Goal: Information Seeking & Learning: Check status

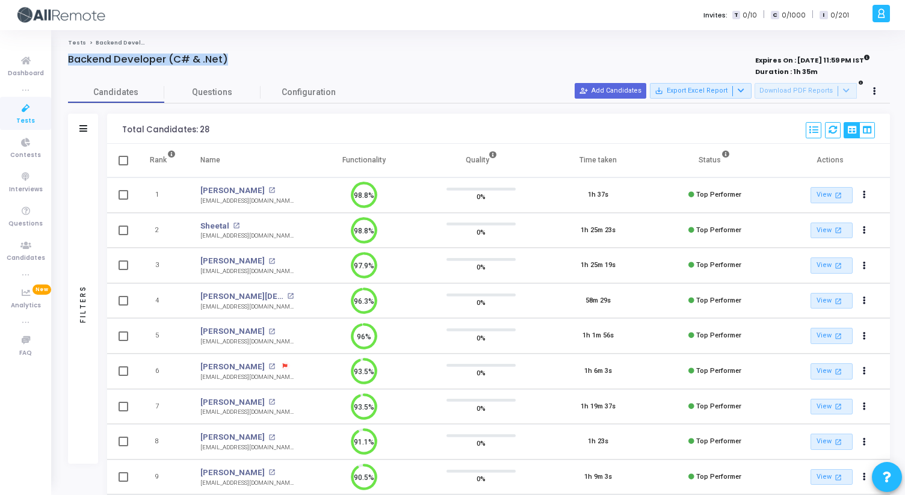
drag, startPoint x: 70, startPoint y: 58, endPoint x: 232, endPoint y: 56, distance: 162.4
click at [232, 56] on div "Backend Developer (C# & .Net)" at bounding box center [308, 60] width 481 height 12
click at [232, 55] on div "Backend Developer (C# & .Net)" at bounding box center [308, 60] width 481 height 12
drag, startPoint x: 232, startPoint y: 55, endPoint x: 61, endPoint y: 46, distance: 171.1
click at [61, 46] on div "Tests Backend Developer (C# & .Net) Backend Developer (C# & .Net) Expires On : …" at bounding box center [479, 389] width 852 height 701
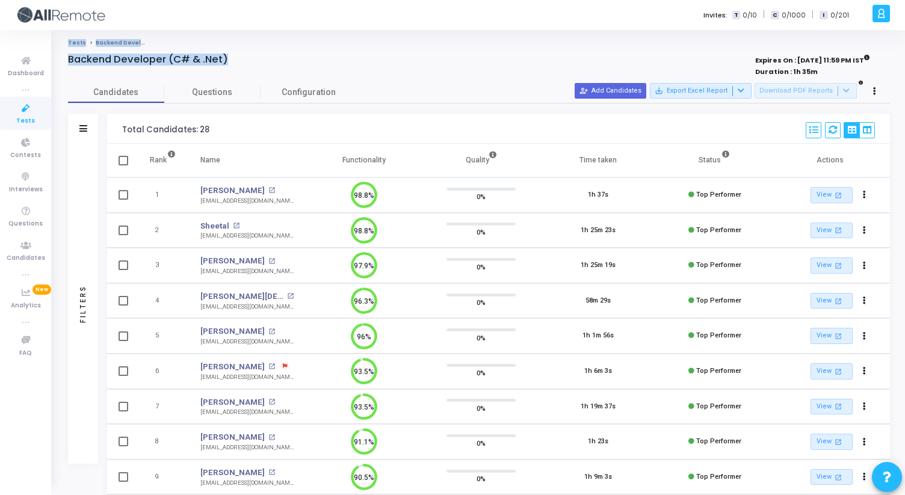
click at [61, 46] on div "Tests Backend Developer (C# & .Net) Backend Developer (C# & .Net) Expires On : …" at bounding box center [479, 389] width 852 height 701
drag, startPoint x: 61, startPoint y: 46, endPoint x: 242, endPoint y: 62, distance: 181.7
click at [242, 63] on div "Tests Backend Developer (C# & .Net) Backend Developer (C# & .Net) Expires On : …" at bounding box center [479, 389] width 852 height 701
click at [242, 62] on div "Backend Developer (C# & .Net)" at bounding box center [308, 60] width 481 height 12
drag, startPoint x: 69, startPoint y: 60, endPoint x: 261, endPoint y: 66, distance: 192.0
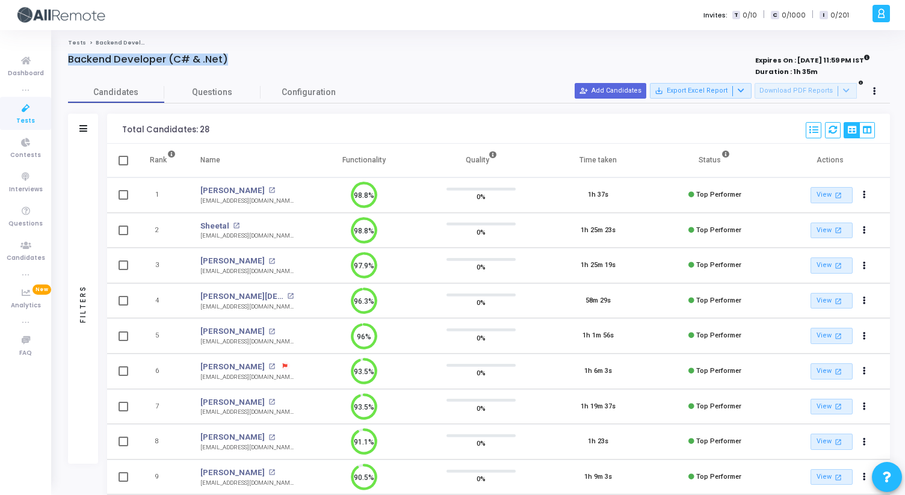
click at [261, 66] on div "Backend Developer (C# & .Net)" at bounding box center [308, 66] width 481 height 25
click at [261, 66] on div at bounding box center [308, 72] width 481 height 13
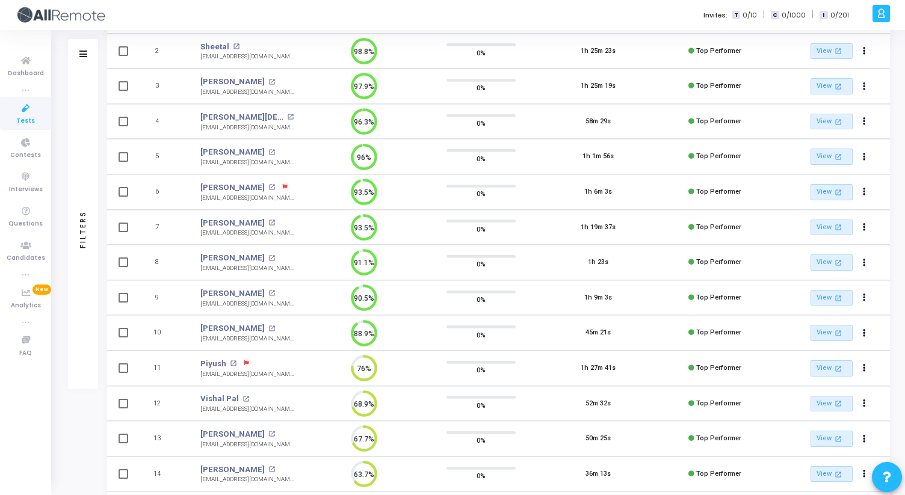
scroll to position [276, 0]
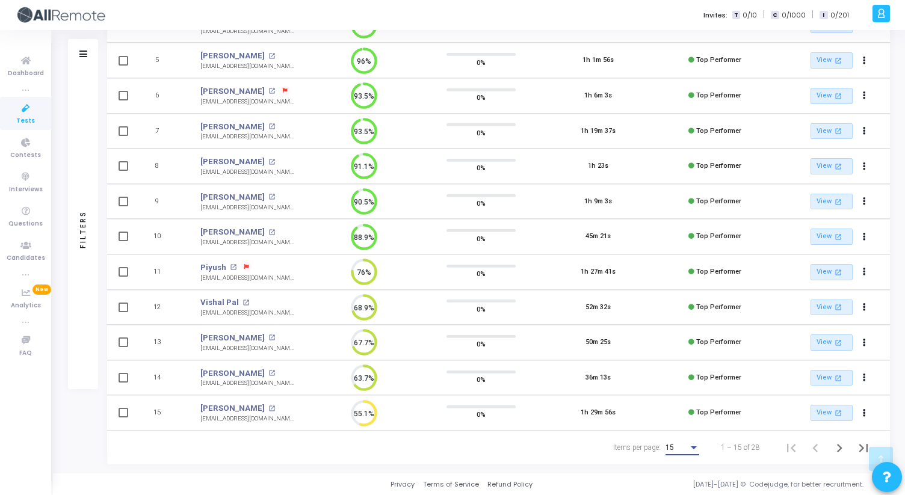
click at [688, 450] on div "Items per page:" at bounding box center [693, 448] width 11 height 10
click at [682, 442] on span "50" at bounding box center [683, 441] width 34 height 22
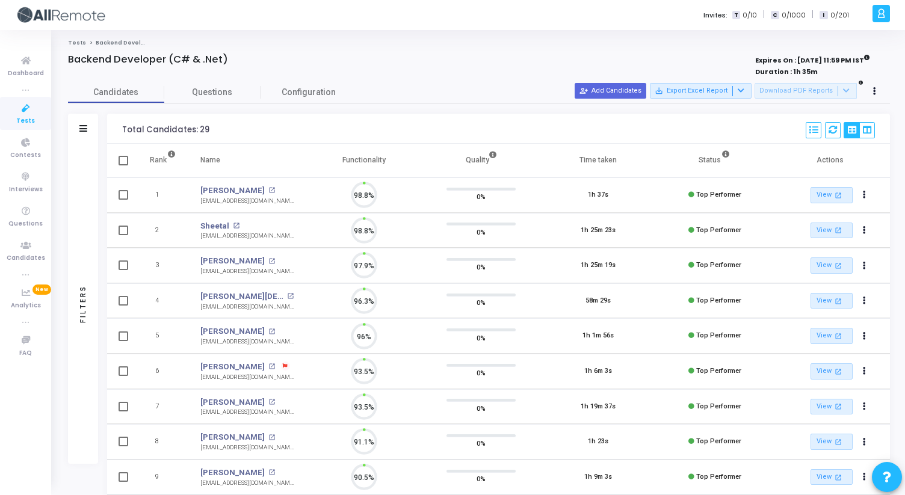
scroll to position [25, 31]
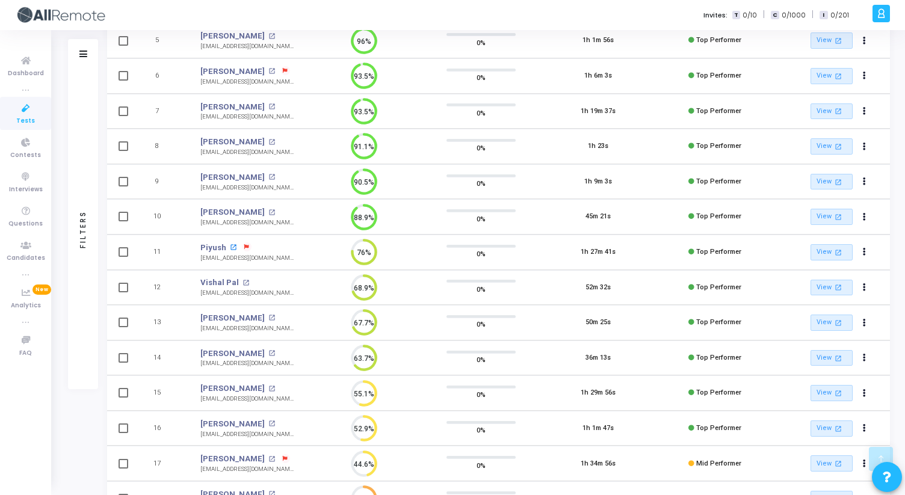
click at [230, 245] on mat-icon "open_in_new" at bounding box center [233, 247] width 7 height 7
click at [231, 248] on mat-icon "open_in_new" at bounding box center [233, 247] width 7 height 7
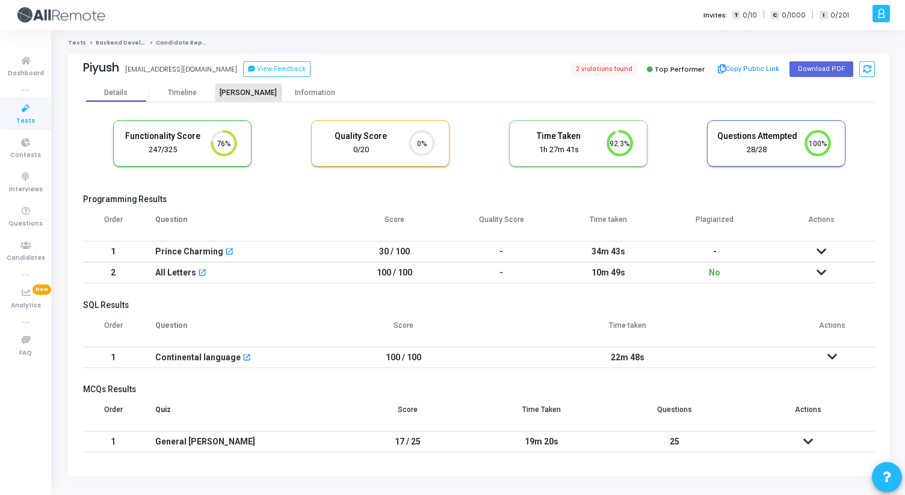
click at [250, 99] on div "[PERSON_NAME]" at bounding box center [248, 93] width 66 height 18
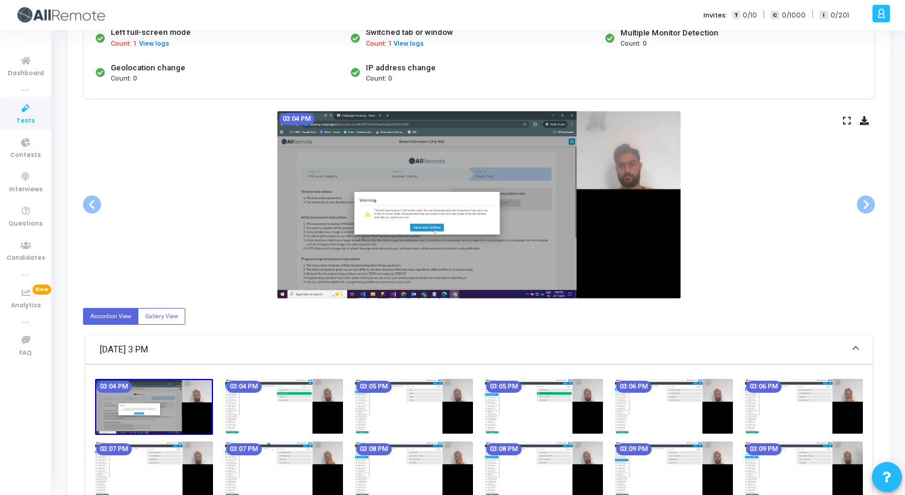
scroll to position [157, 0]
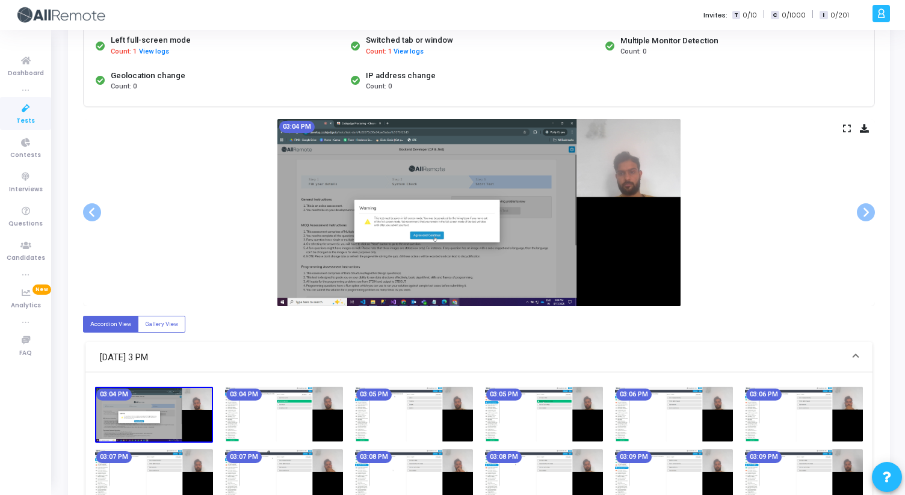
click at [849, 126] on icon at bounding box center [847, 128] width 8 height 7
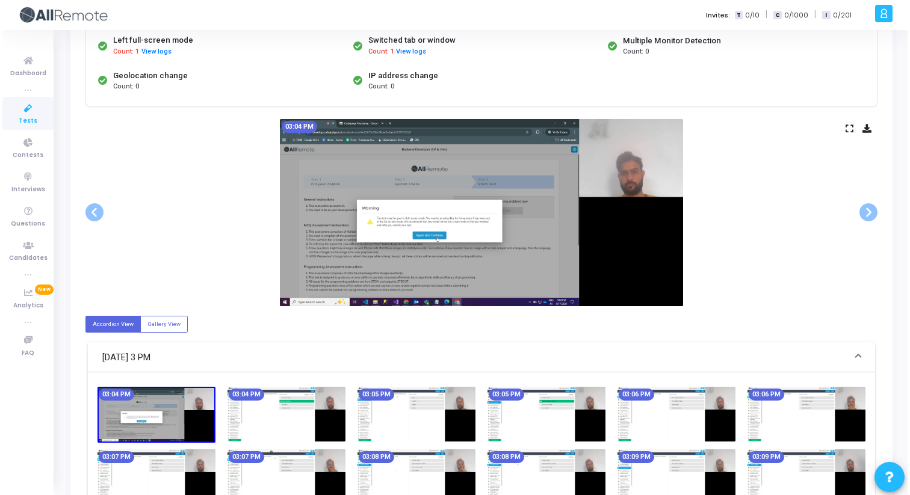
scroll to position [0, 0]
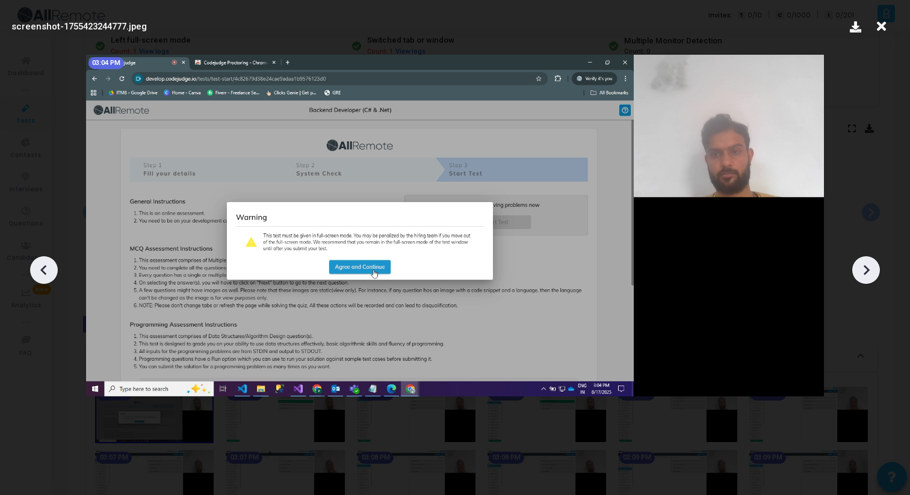
click at [864, 268] on icon at bounding box center [866, 270] width 18 height 18
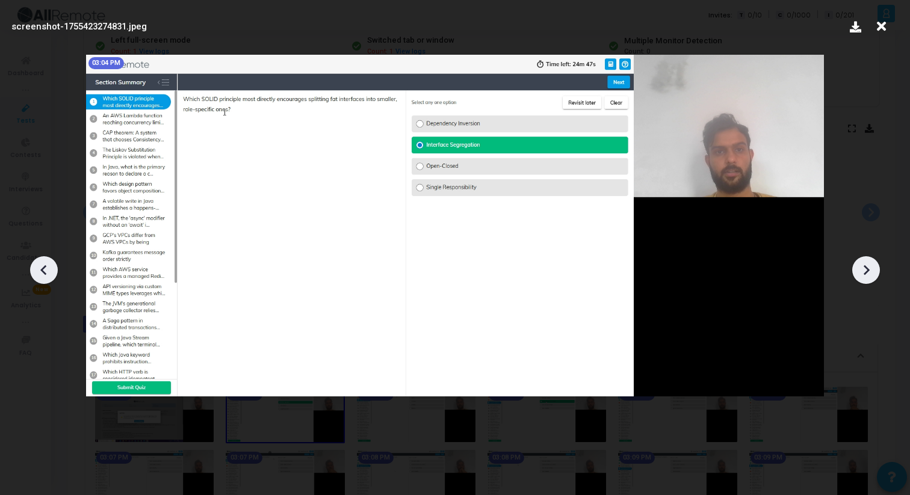
click at [864, 268] on icon at bounding box center [866, 270] width 18 height 18
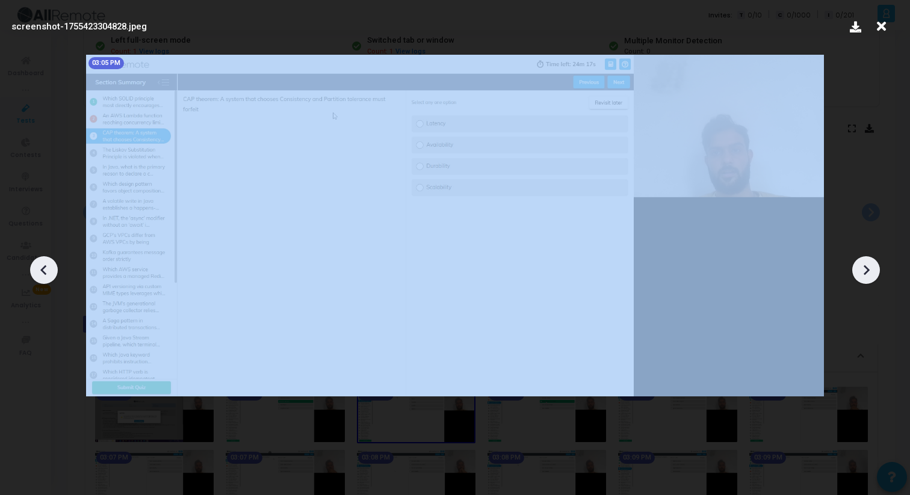
click at [864, 268] on icon at bounding box center [866, 270] width 18 height 18
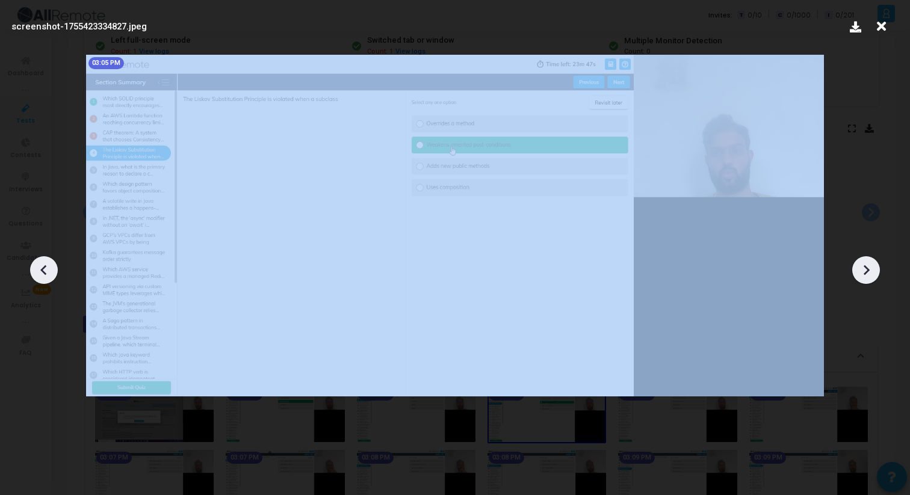
click at [864, 268] on icon at bounding box center [866, 270] width 18 height 18
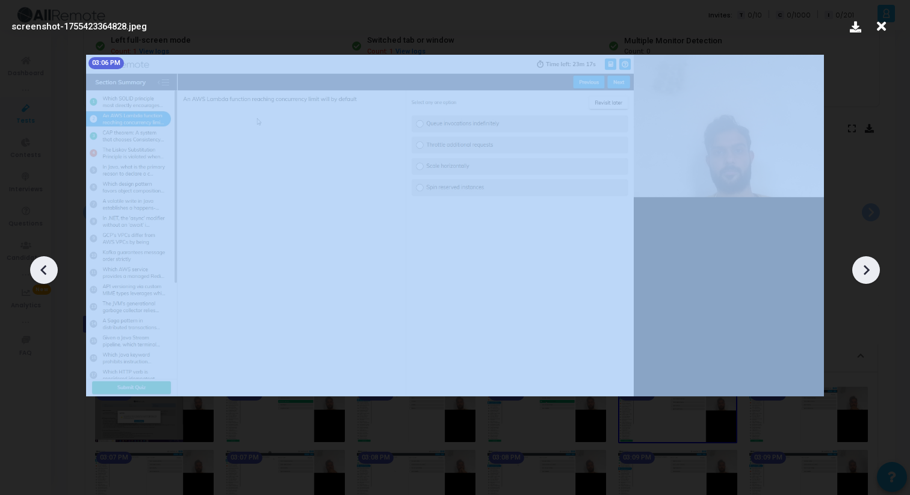
click at [864, 268] on icon at bounding box center [866, 270] width 18 height 18
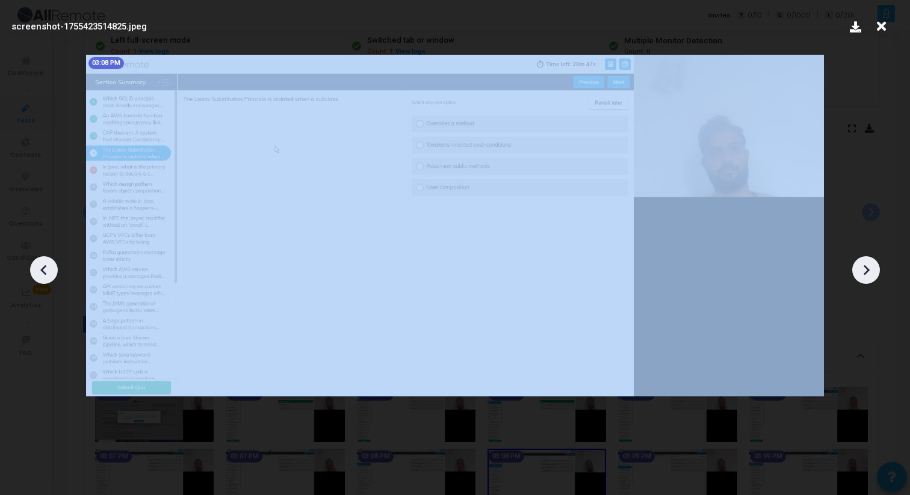
click at [864, 268] on icon at bounding box center [866, 270] width 18 height 18
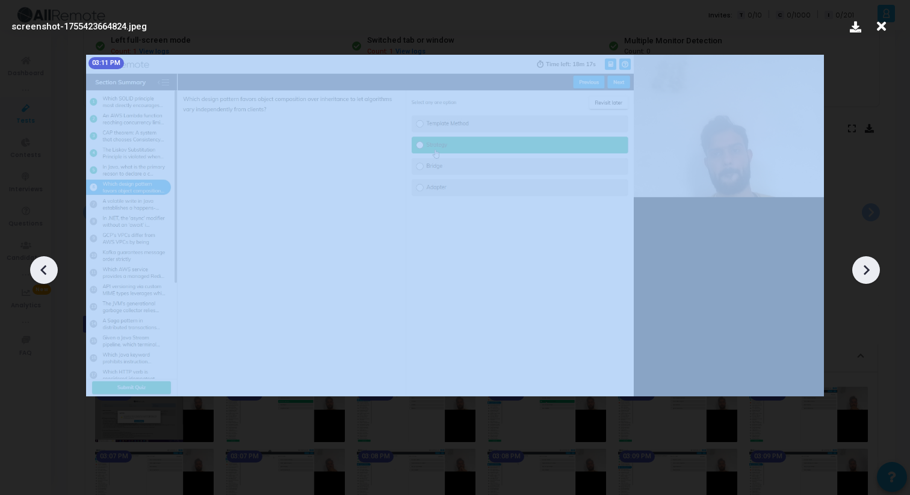
click at [864, 268] on icon at bounding box center [866, 270] width 18 height 18
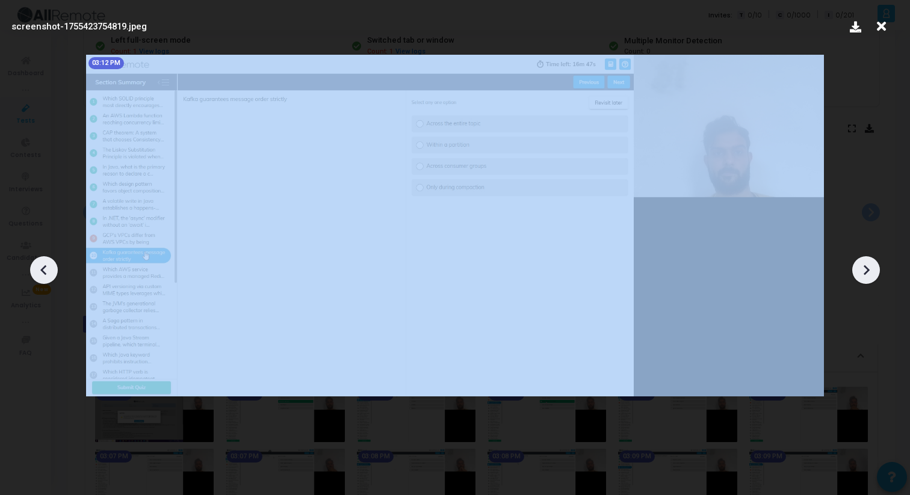
click at [864, 268] on icon at bounding box center [866, 270] width 18 height 18
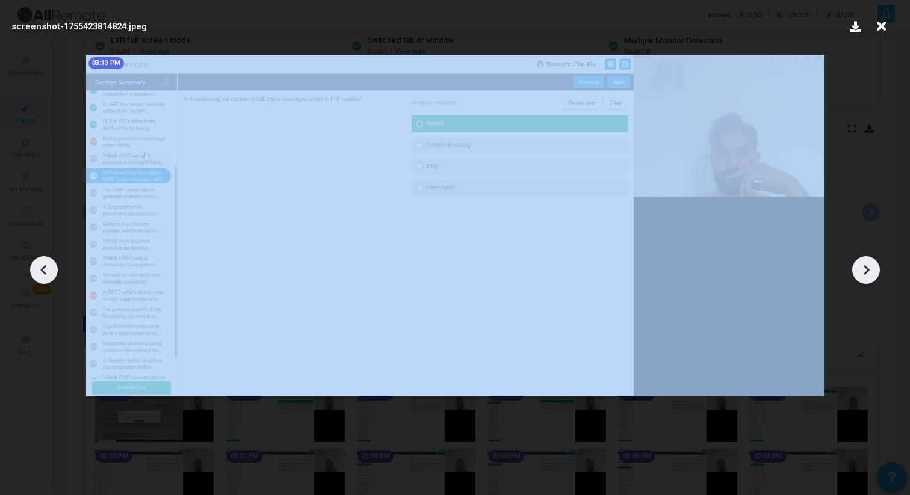
click at [864, 268] on icon at bounding box center [866, 270] width 18 height 18
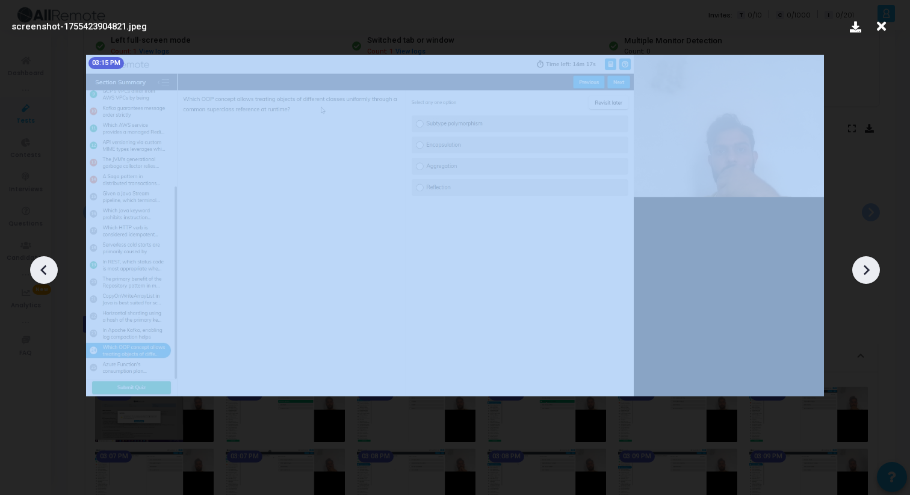
click at [864, 268] on icon at bounding box center [866, 270] width 18 height 18
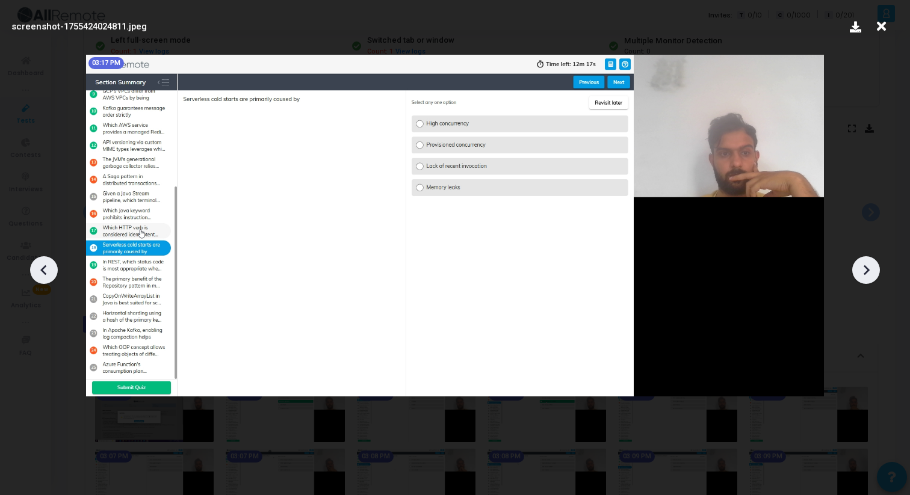
click at [593, 268] on div "screenshot-1755424024811.jpeg 03:17 PM" at bounding box center [455, 247] width 910 height 495
click at [863, 266] on icon at bounding box center [866, 270] width 18 height 18
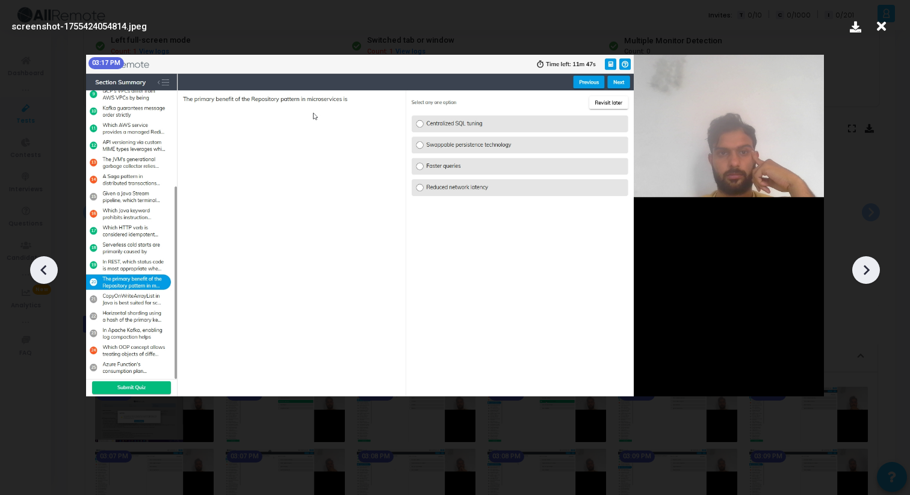
click at [863, 266] on icon at bounding box center [866, 270] width 18 height 18
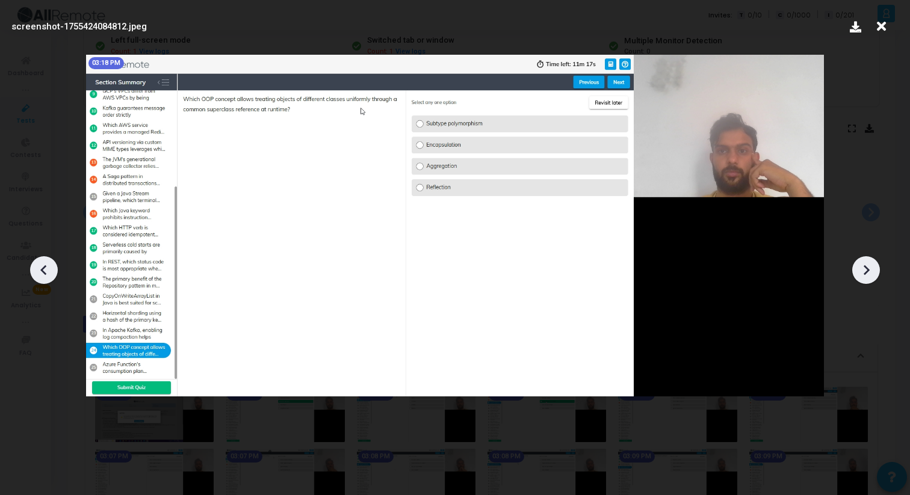
click at [863, 266] on icon at bounding box center [866, 270] width 18 height 18
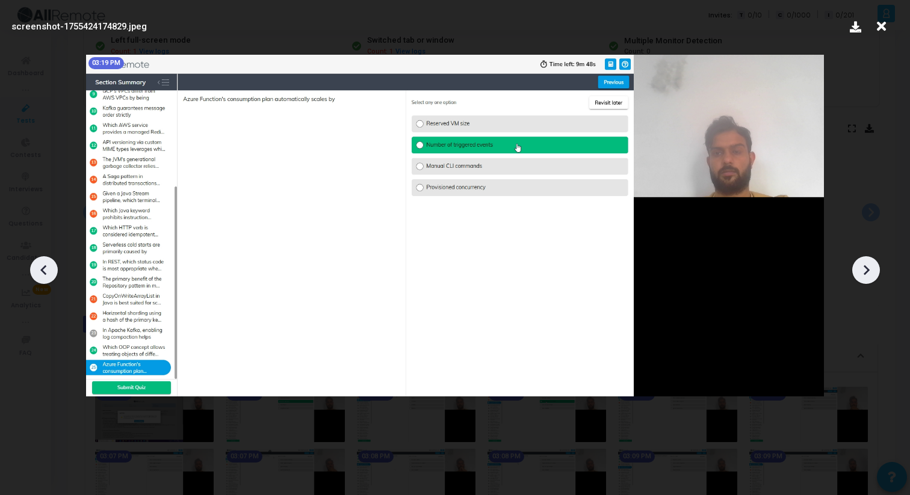
click at [863, 266] on icon at bounding box center [866, 270] width 18 height 18
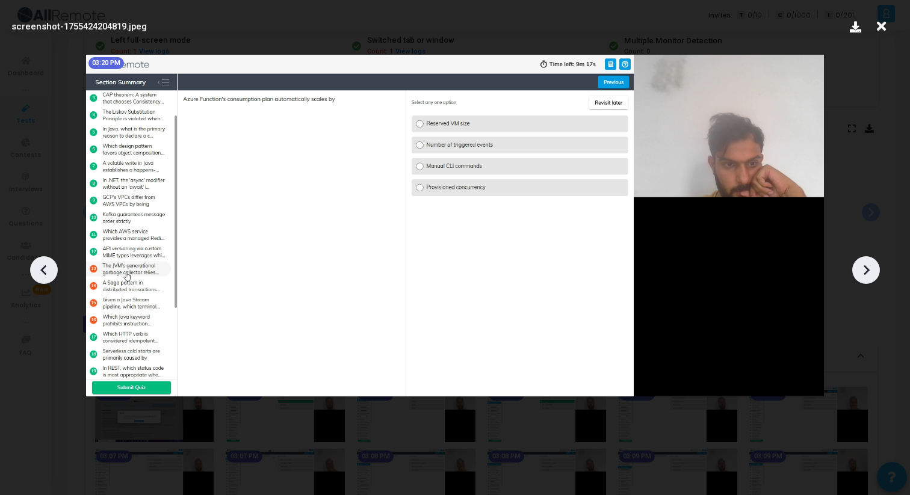
click at [863, 266] on icon at bounding box center [866, 270] width 18 height 18
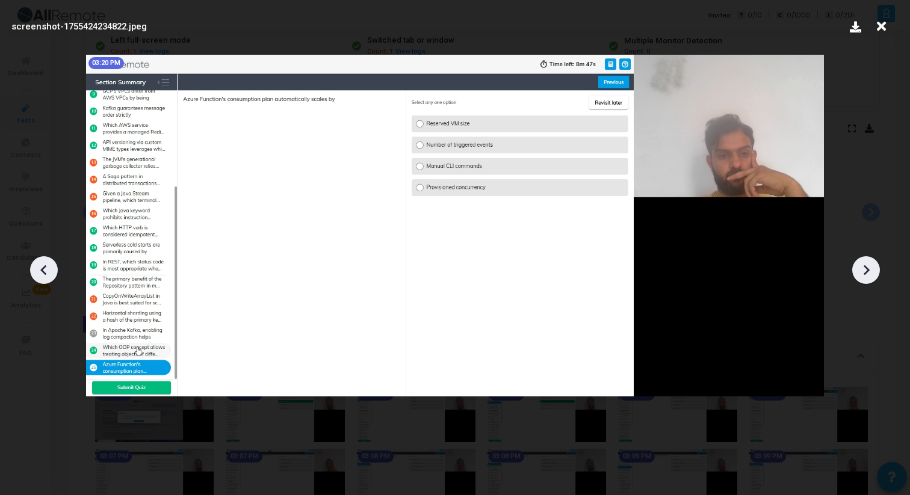
click at [863, 266] on icon at bounding box center [866, 270] width 18 height 18
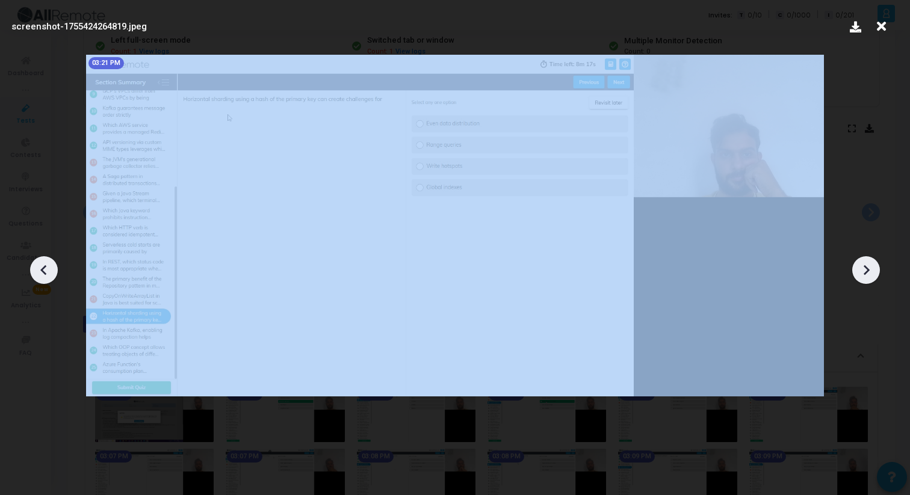
click at [863, 266] on icon at bounding box center [866, 270] width 18 height 18
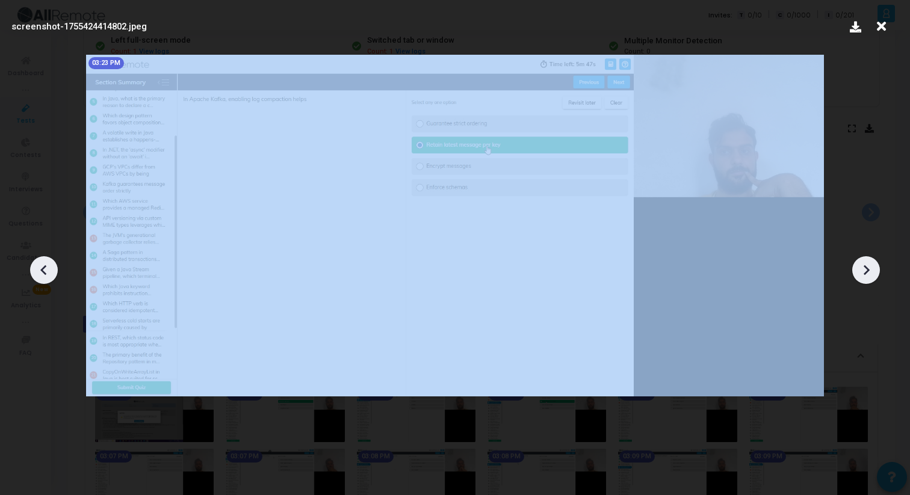
click at [863, 266] on icon at bounding box center [866, 270] width 18 height 18
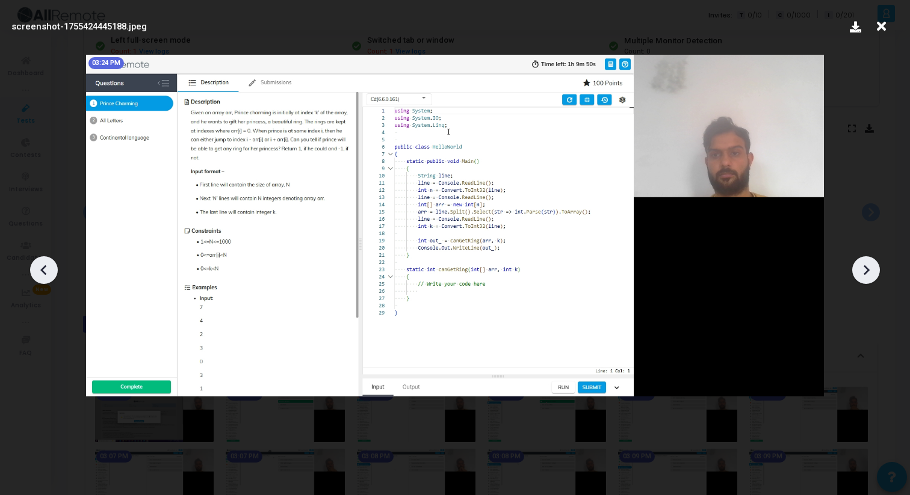
click at [863, 266] on icon at bounding box center [866, 270] width 18 height 18
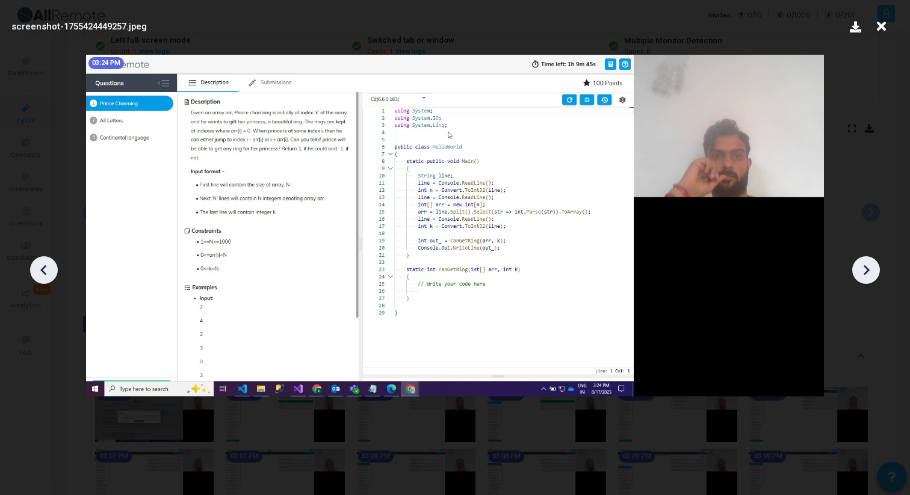
click at [863, 266] on icon at bounding box center [866, 270] width 18 height 18
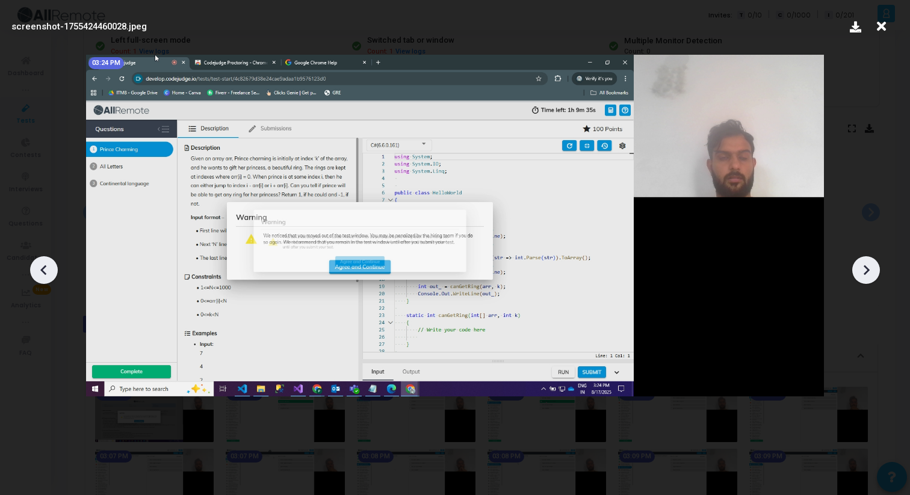
click at [863, 266] on icon at bounding box center [866, 270] width 18 height 18
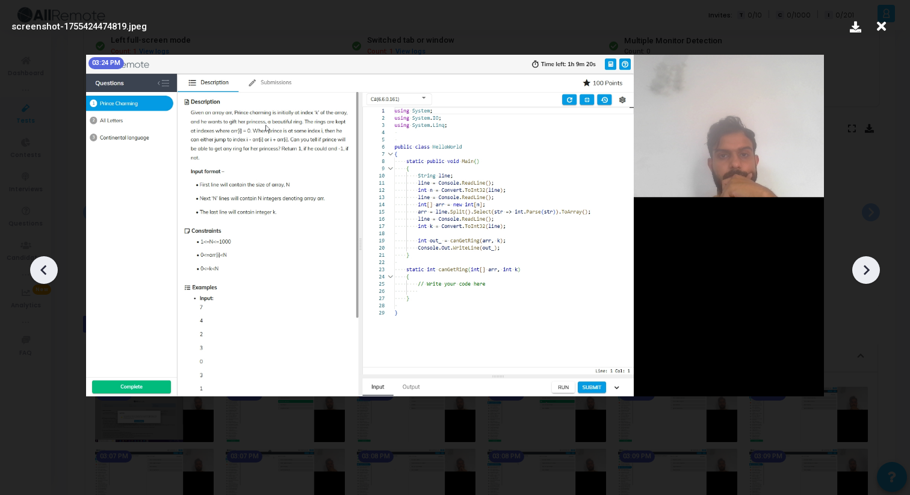
click at [863, 266] on icon at bounding box center [866, 270] width 18 height 18
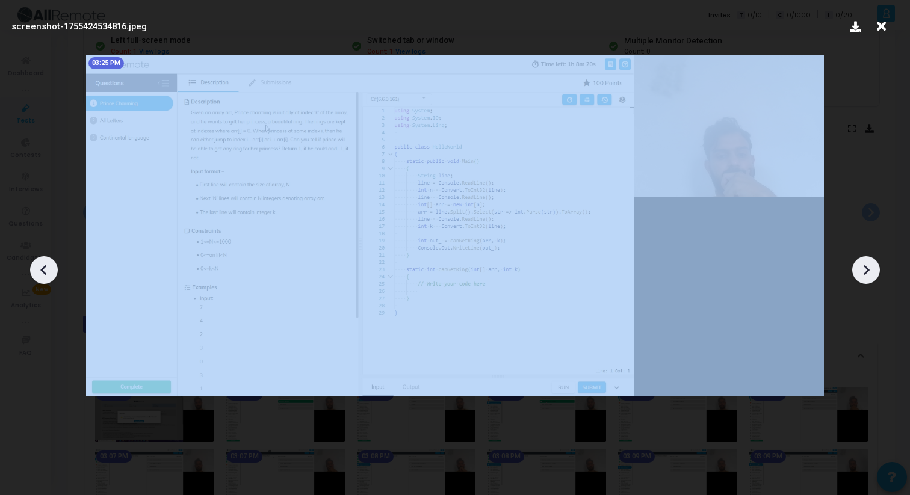
click at [863, 266] on icon at bounding box center [866, 270] width 18 height 18
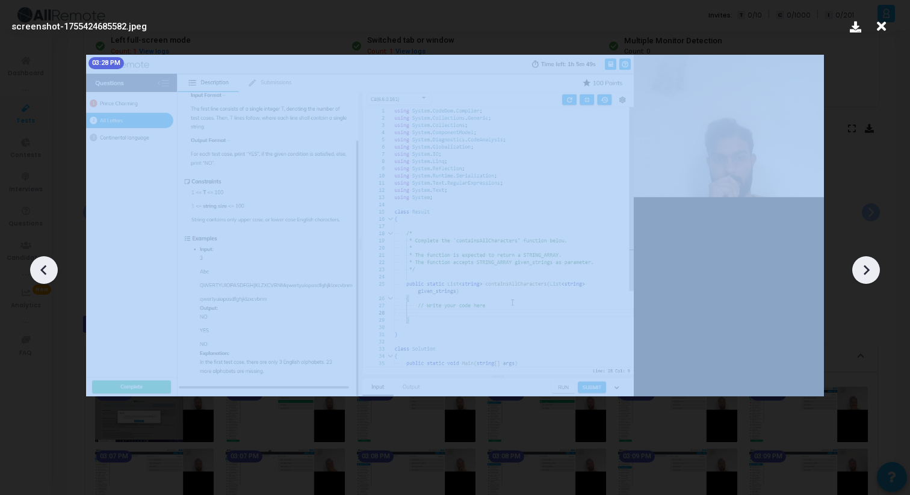
click at [863, 266] on icon at bounding box center [866, 270] width 18 height 18
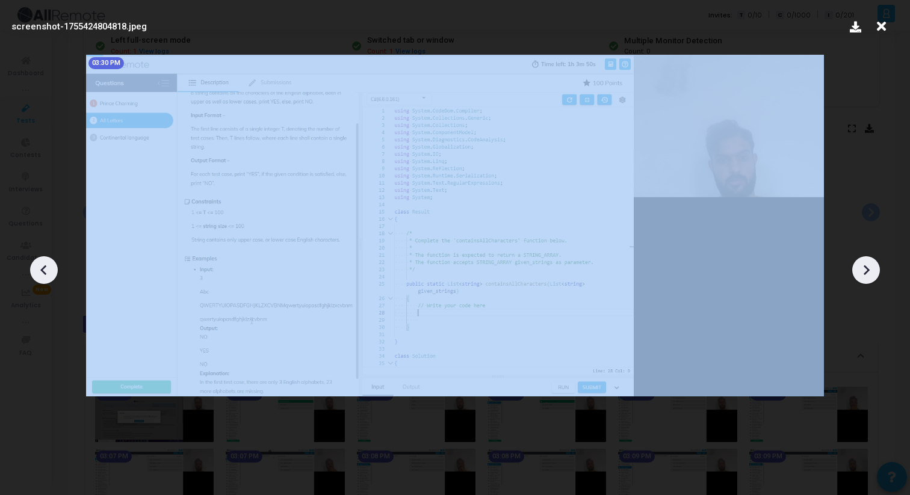
click at [863, 266] on icon at bounding box center [866, 270] width 18 height 18
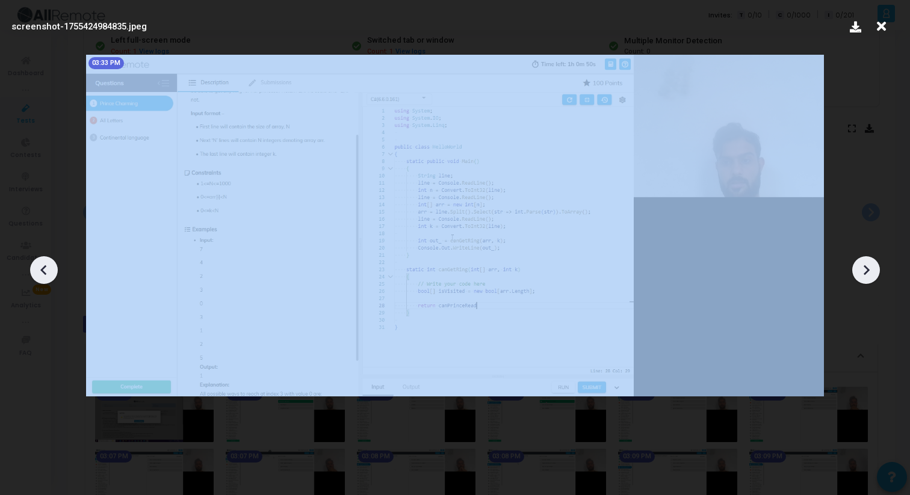
click at [863, 266] on icon at bounding box center [866, 270] width 18 height 18
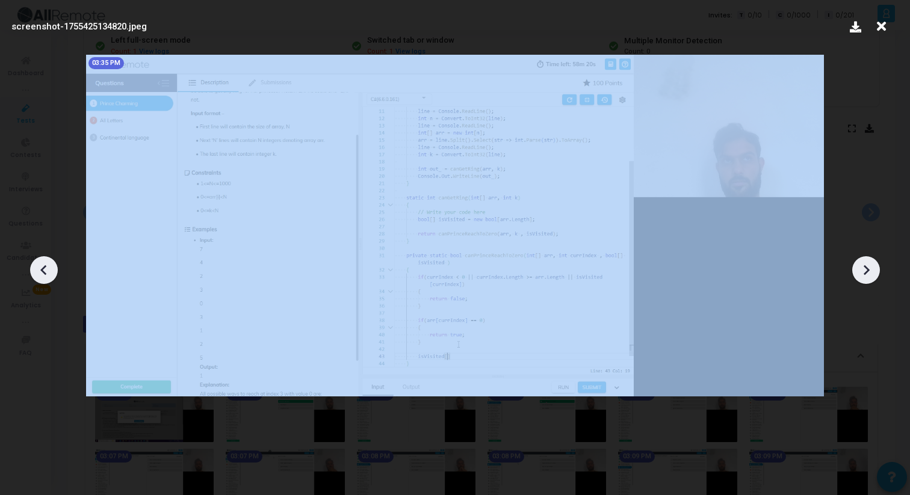
click at [863, 266] on icon at bounding box center [866, 270] width 18 height 18
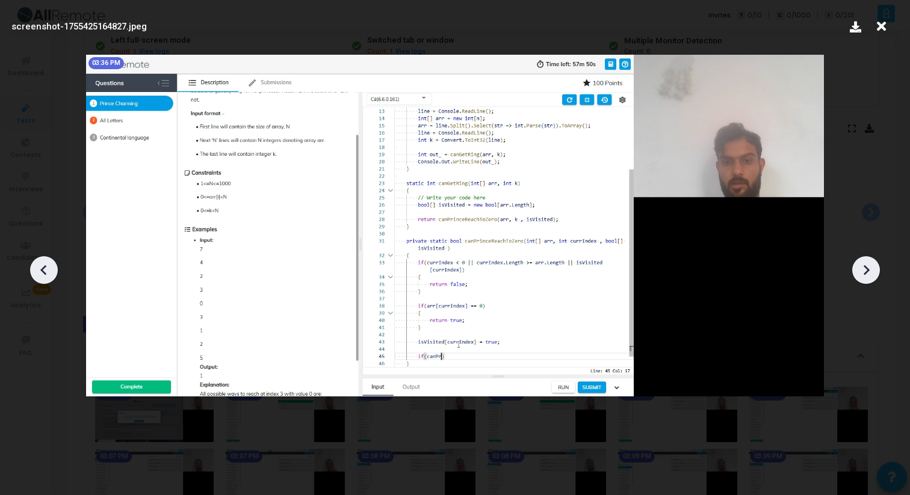
click at [881, 22] on icon at bounding box center [881, 26] width 19 height 23
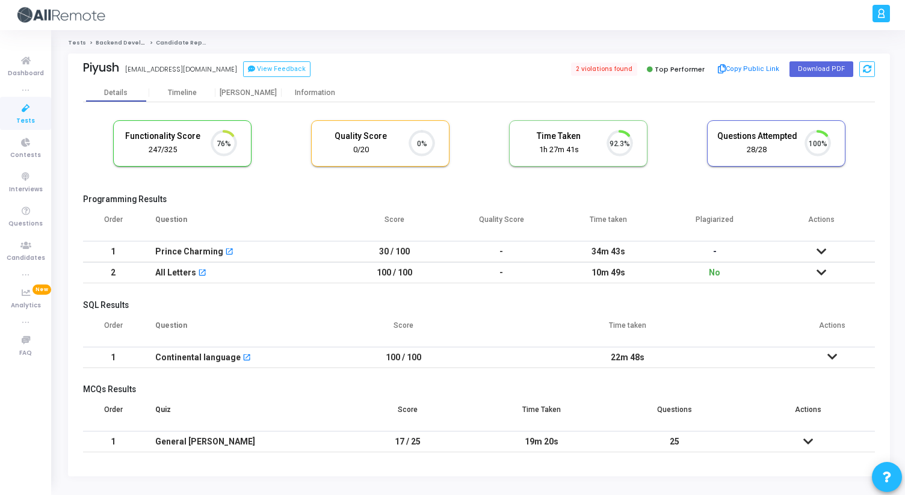
scroll to position [25, 31]
click at [599, 70] on span "2 violations found" at bounding box center [602, 69] width 69 height 13
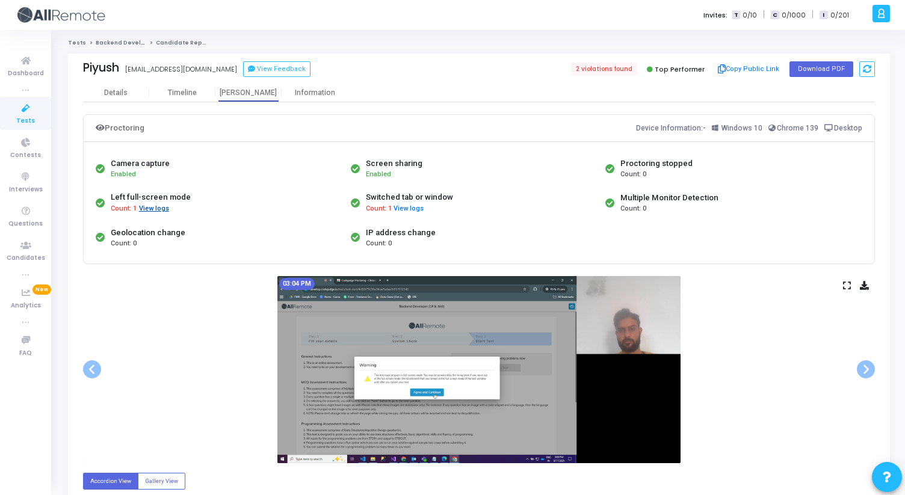
click at [149, 211] on button "View logs" at bounding box center [153, 208] width 31 height 11
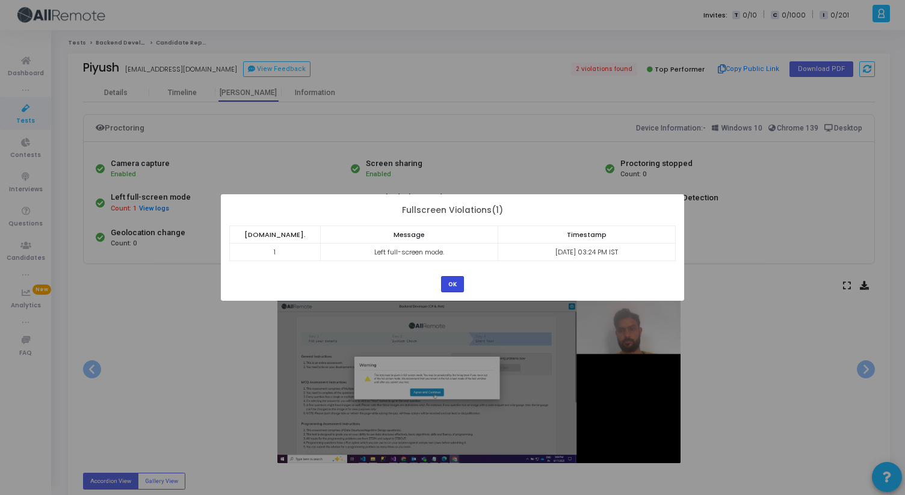
click at [454, 282] on button "OK" at bounding box center [452, 284] width 23 height 16
